Goal: Task Accomplishment & Management: Use online tool/utility

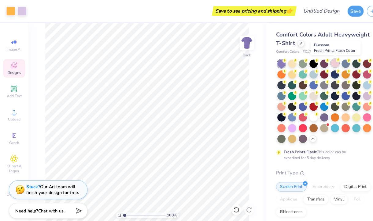
click at [326, 63] on div at bounding box center [326, 61] width 8 height 8
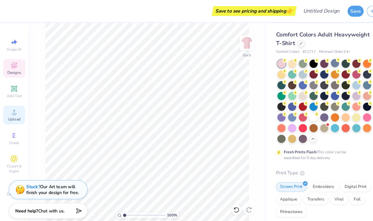
click at [14, 115] on span "Upload" at bounding box center [14, 115] width 12 height 5
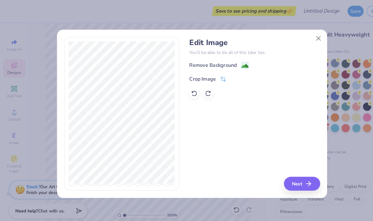
click at [217, 63] on div "Remove Background" at bounding box center [207, 63] width 46 height 7
click at [290, 179] on button "Next" at bounding box center [294, 177] width 35 height 13
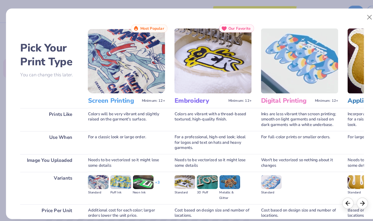
scroll to position [54, 0]
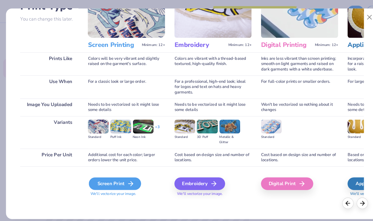
click at [110, 180] on div "Screen Print" at bounding box center [111, 178] width 51 height 12
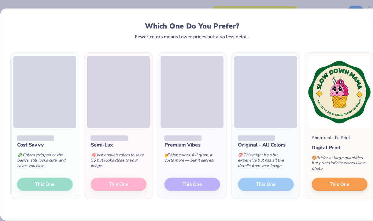
scroll to position [2, 0]
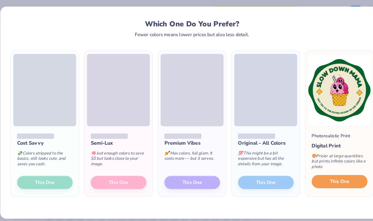
click at [333, 177] on span "This One" at bounding box center [330, 176] width 19 height 7
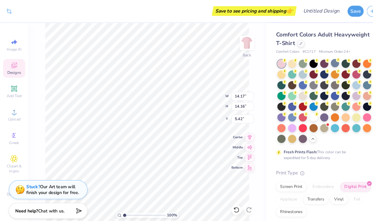
type input "2.60"
type input "8.39"
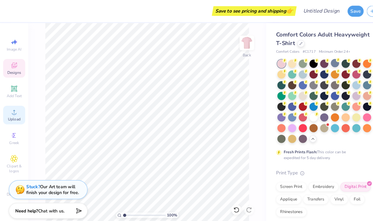
click at [10, 118] on span "Upload" at bounding box center [14, 115] width 12 height 5
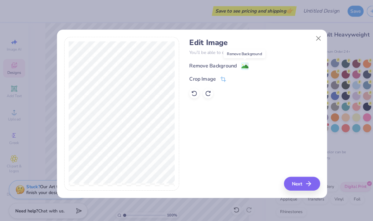
click at [237, 66] on image at bounding box center [238, 64] width 7 height 7
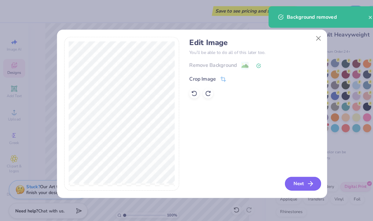
click at [297, 178] on button "Next" at bounding box center [294, 177] width 35 height 13
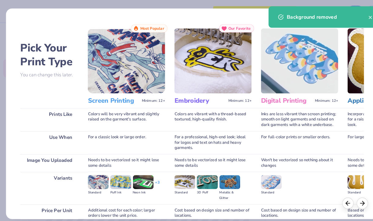
scroll to position [54, 0]
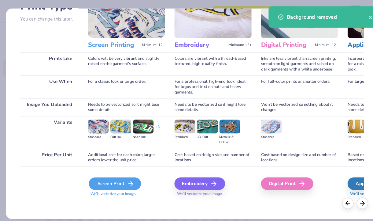
click at [102, 179] on div "Screen Print" at bounding box center [111, 178] width 51 height 12
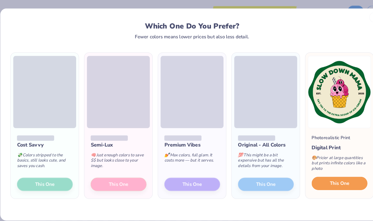
click at [329, 179] on span "This One" at bounding box center [330, 177] width 19 height 7
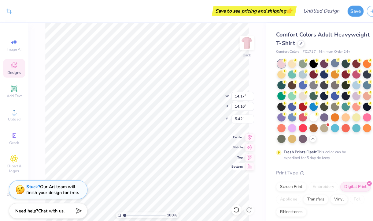
type input "1.75"
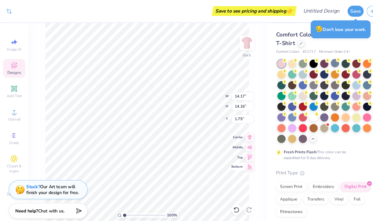
type input "8.75"
type input "7.17"
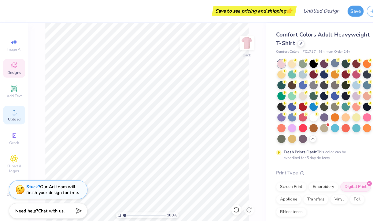
click at [13, 112] on circle at bounding box center [13, 110] width 3 height 3
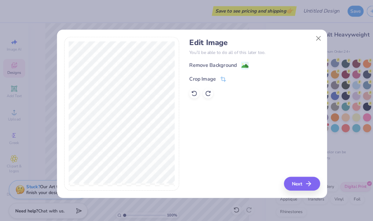
click at [210, 66] on div "Remove Background" at bounding box center [207, 63] width 46 height 7
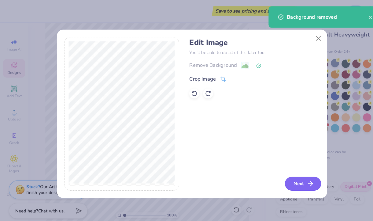
click at [293, 183] on button "Next" at bounding box center [294, 177] width 35 height 13
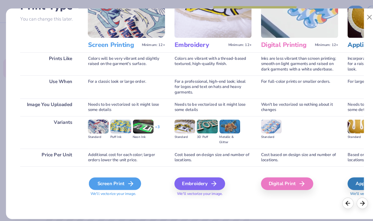
click at [99, 174] on div "Screen Print" at bounding box center [111, 178] width 51 height 12
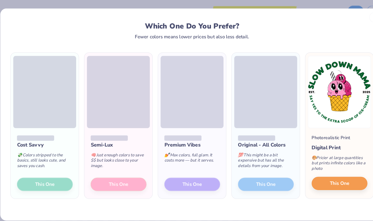
scroll to position [2, 0]
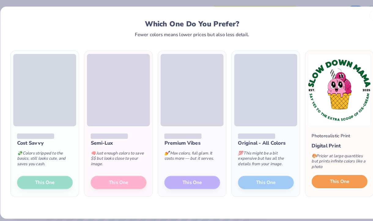
click at [330, 178] on span "This One" at bounding box center [330, 176] width 19 height 7
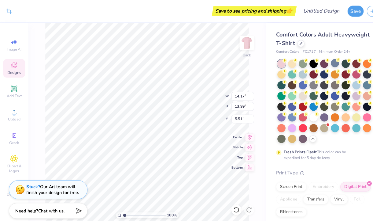
type input "12.24"
type input "12.08"
type input "3.00"
type input "9.15"
type input "9.03"
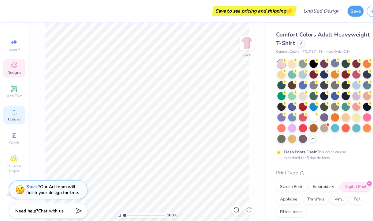
click at [12, 116] on span "Upload" at bounding box center [14, 115] width 12 height 5
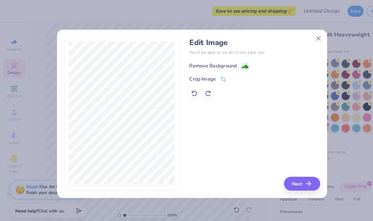
click at [219, 64] on div "Remove Background" at bounding box center [207, 63] width 46 height 7
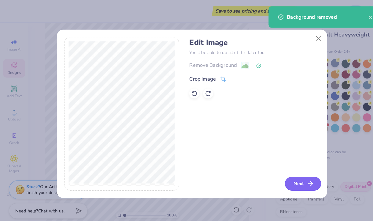
click at [299, 179] on icon "button" at bounding box center [301, 177] width 7 height 7
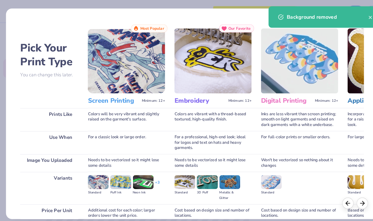
scroll to position [54, 0]
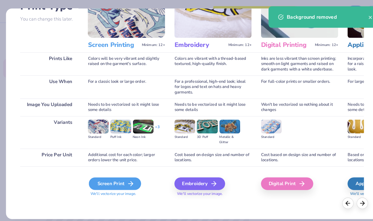
click at [113, 183] on div "Screen Print" at bounding box center [111, 178] width 51 height 12
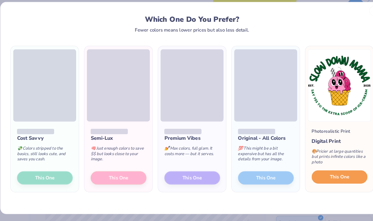
click at [339, 182] on button "This One" at bounding box center [330, 177] width 54 height 13
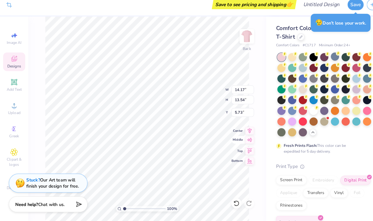
type input "11.03"
type input "10.54"
type input "3.00"
